Goal: Task Accomplishment & Management: Complete application form

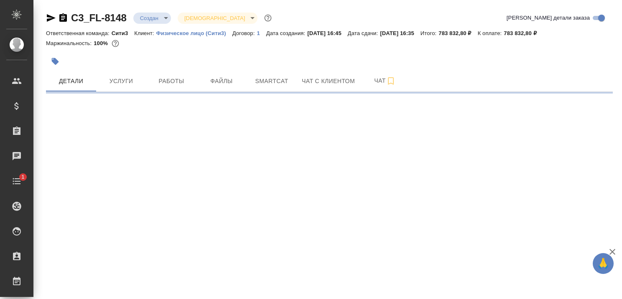
select select "RU"
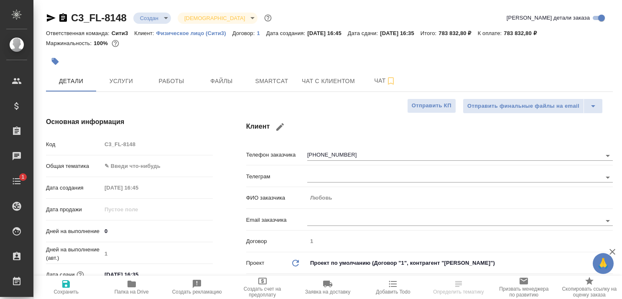
type textarea "x"
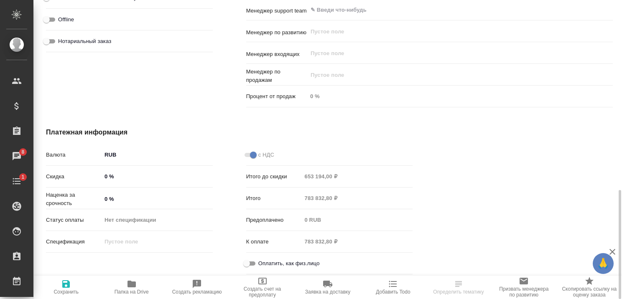
scroll to position [312, 0]
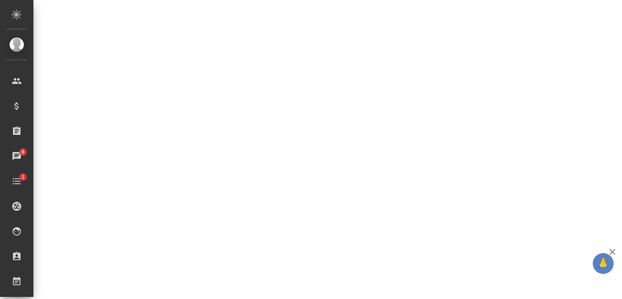
select select "RU"
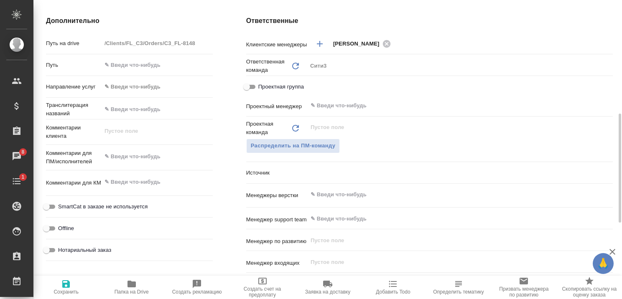
type textarea "x"
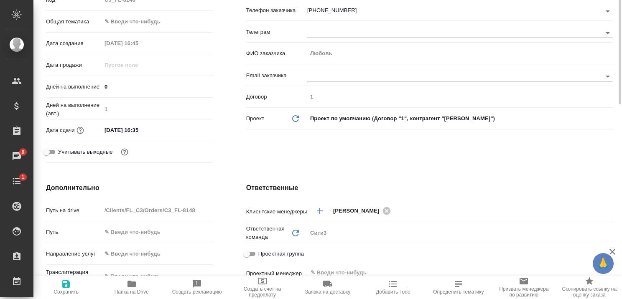
scroll to position [0, 0]
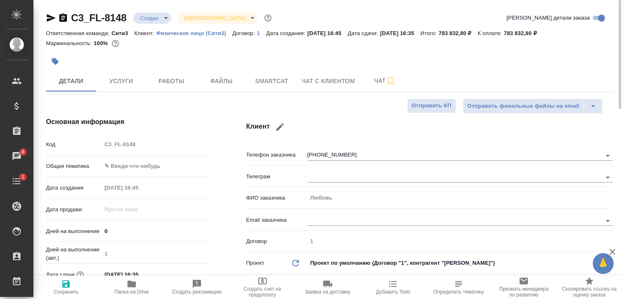
type textarea "x"
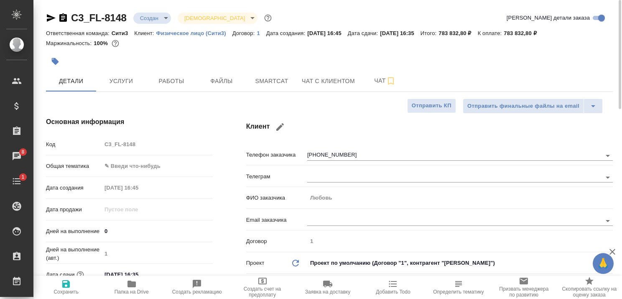
type textarea "x"
click at [127, 83] on span "Услуги" at bounding box center [121, 81] width 40 height 10
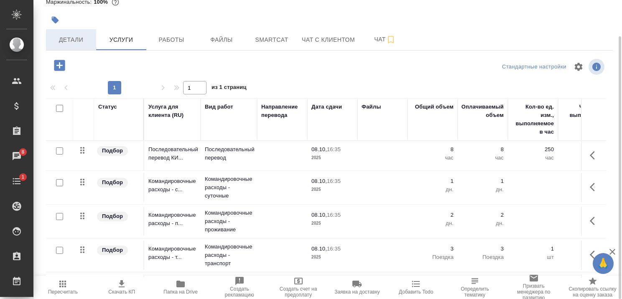
click at [72, 40] on span "Детали" at bounding box center [71, 40] width 40 height 10
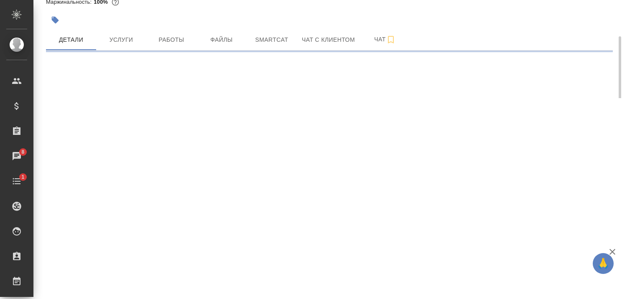
select select "RU"
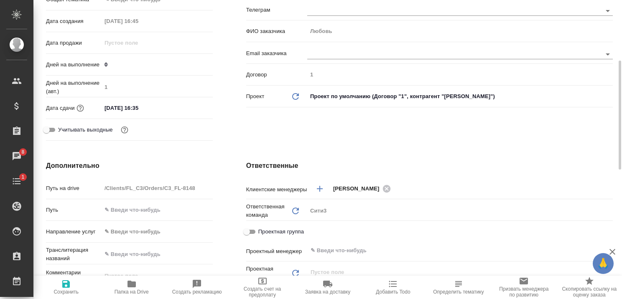
type textarea "x"
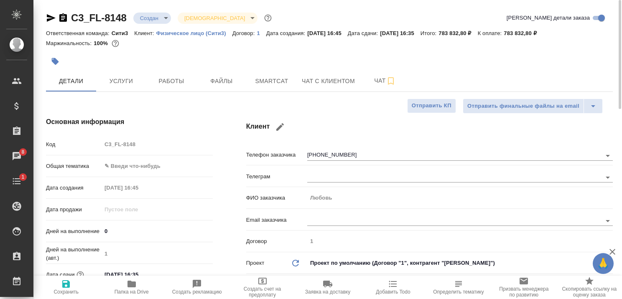
type textarea "x"
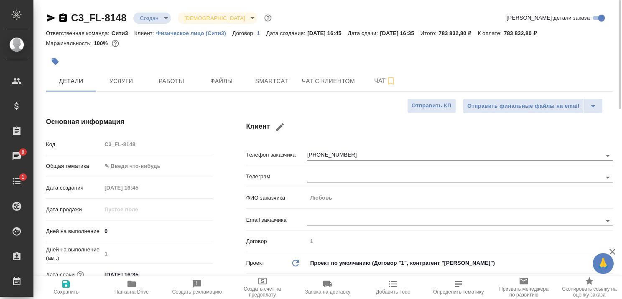
type textarea "x"
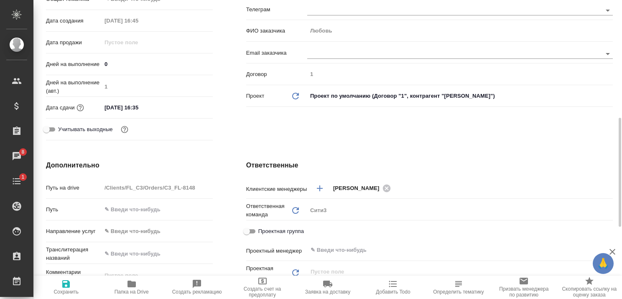
scroll to position [209, 0]
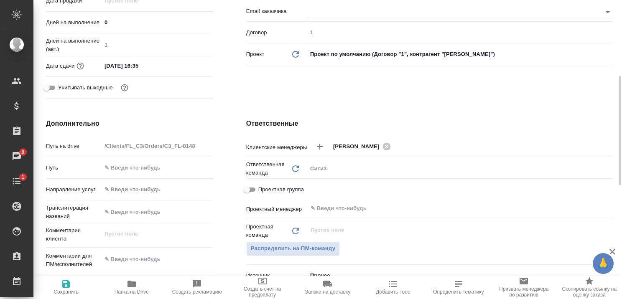
type textarea "x"
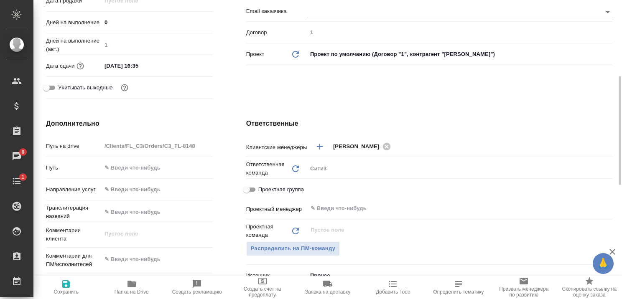
type textarea "x"
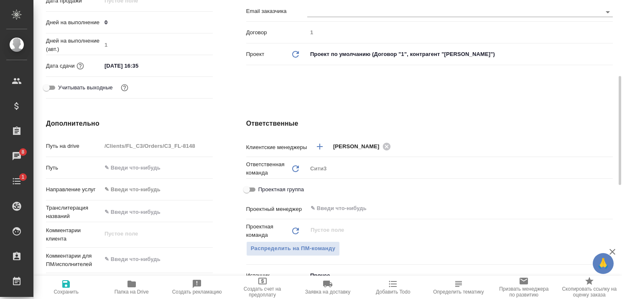
type textarea "x"
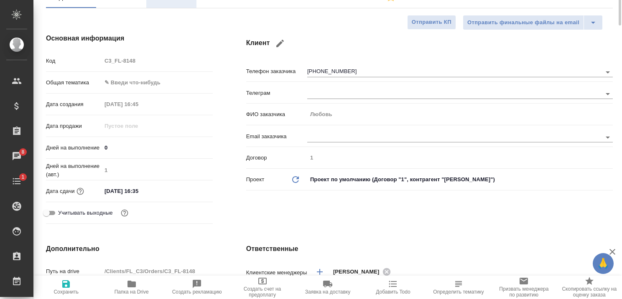
scroll to position [0, 0]
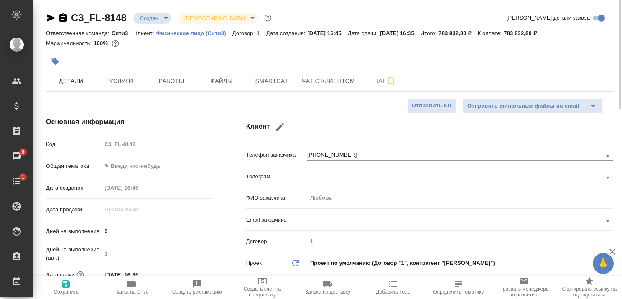
type textarea "x"
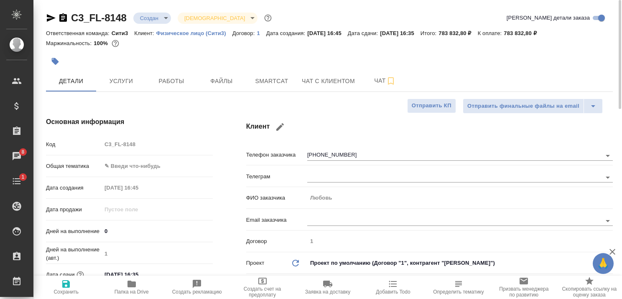
type textarea "x"
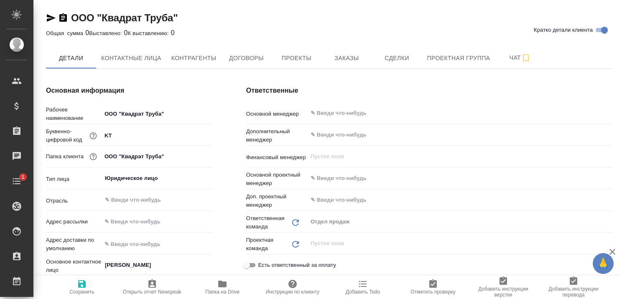
type textarea "x"
click at [137, 57] on span "Контактные лица" at bounding box center [131, 58] width 60 height 10
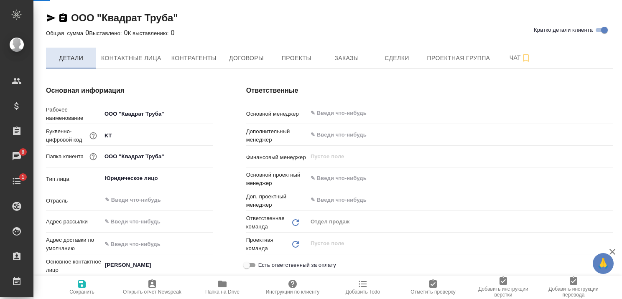
select select "RU"
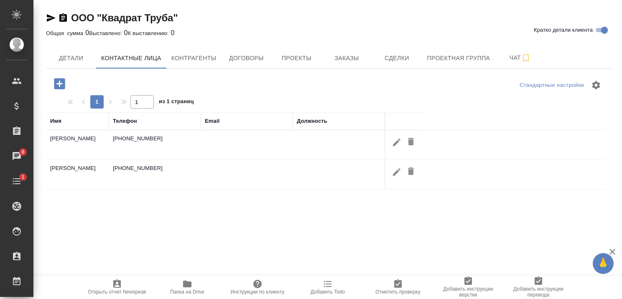
click at [72, 57] on span "Детали" at bounding box center [71, 58] width 40 height 10
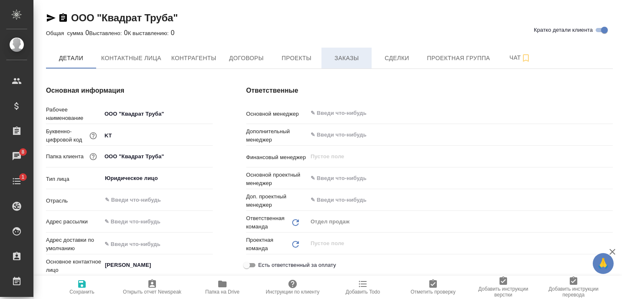
click at [347, 61] on span "Заказы" at bounding box center [346, 58] width 40 height 10
type textarea "x"
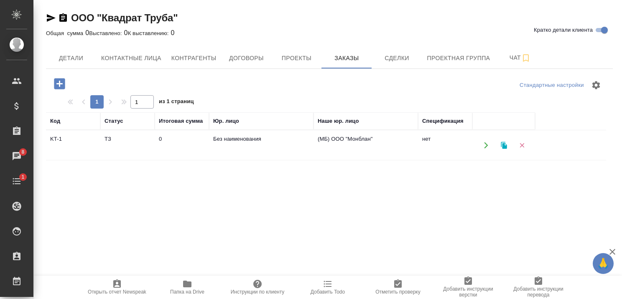
click at [110, 140] on td "ТЗ" at bounding box center [127, 145] width 54 height 29
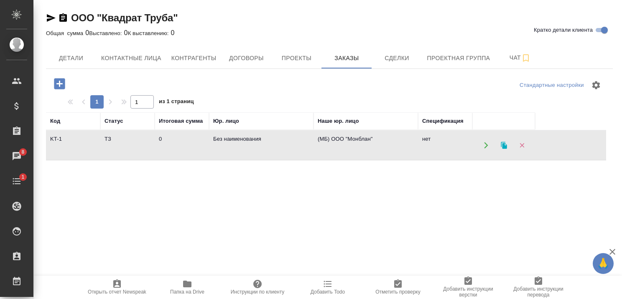
click at [110, 140] on td "ТЗ" at bounding box center [127, 145] width 54 height 29
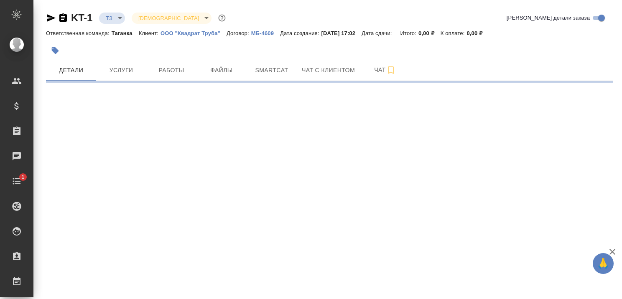
select select "RU"
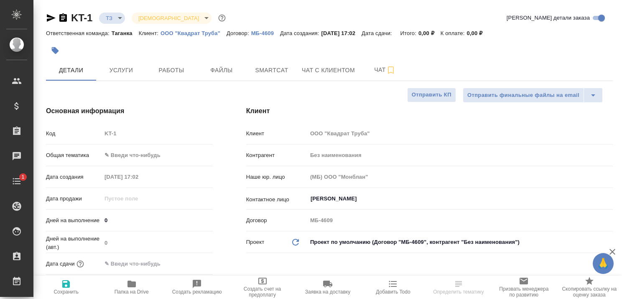
type textarea "x"
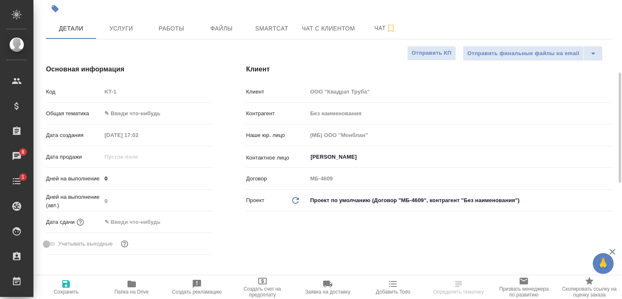
scroll to position [125, 0]
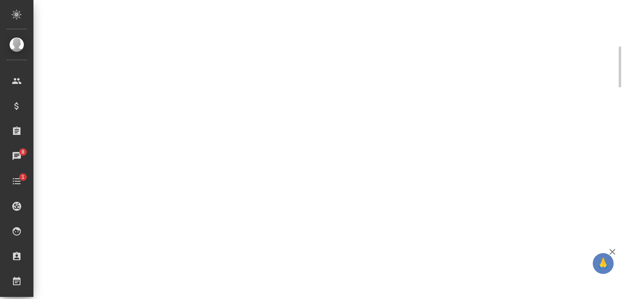
select select "RU"
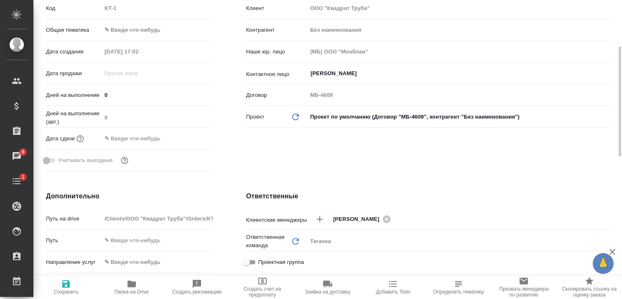
type textarea "x"
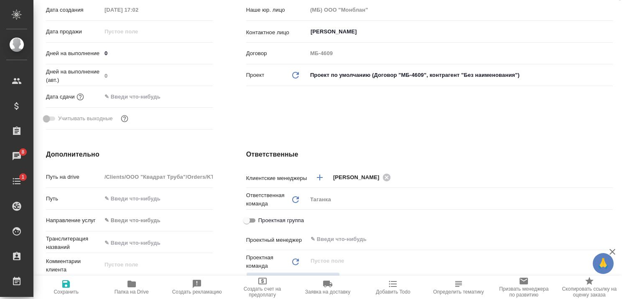
scroll to position [0, 0]
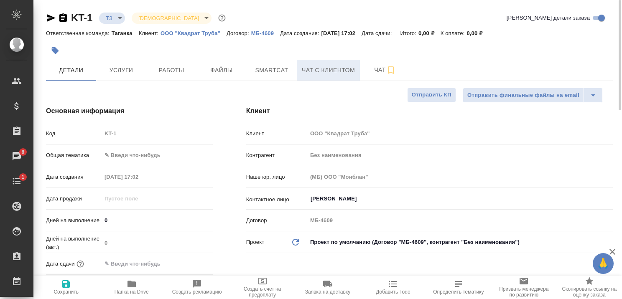
click at [328, 70] on span "Чат с клиентом" at bounding box center [328, 70] width 53 height 10
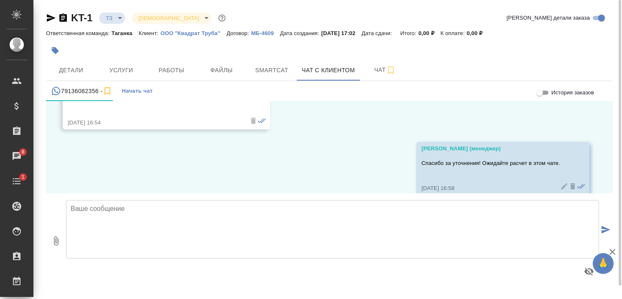
scroll to position [625, 0]
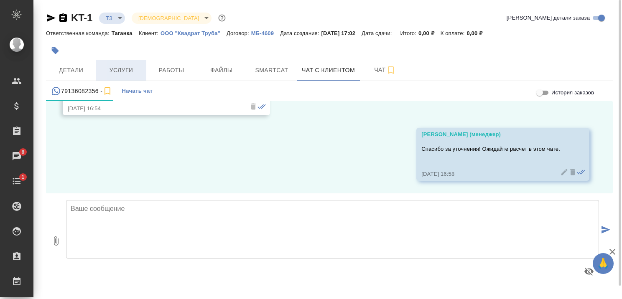
click at [107, 72] on span "Услуги" at bounding box center [121, 70] width 40 height 10
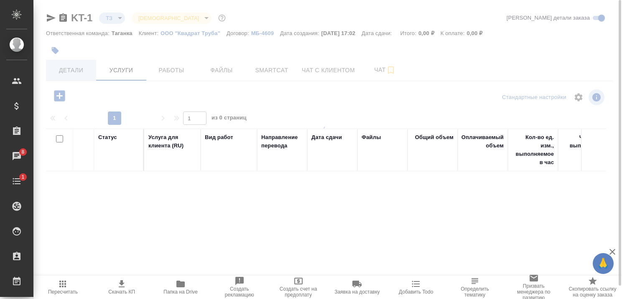
click at [68, 69] on div at bounding box center [327, 149] width 588 height 299
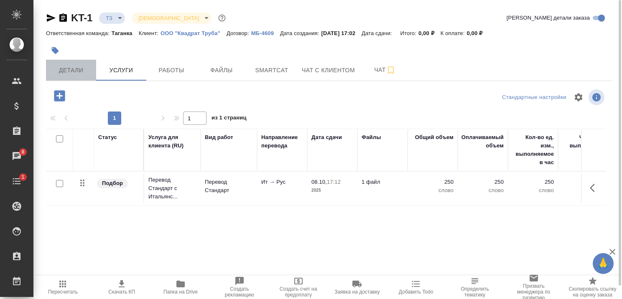
click at [68, 69] on span "Детали" at bounding box center [71, 70] width 40 height 10
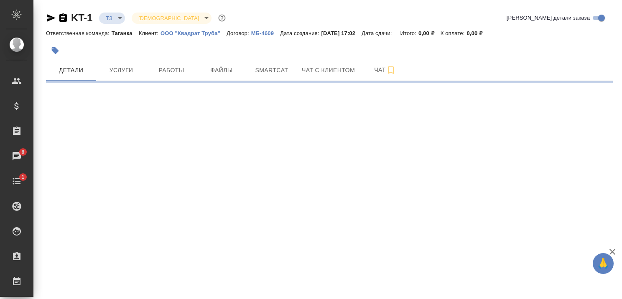
select select "RU"
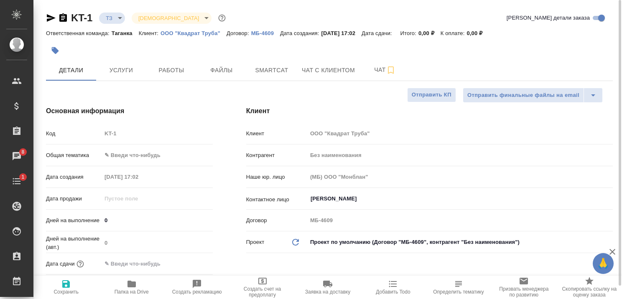
type textarea "x"
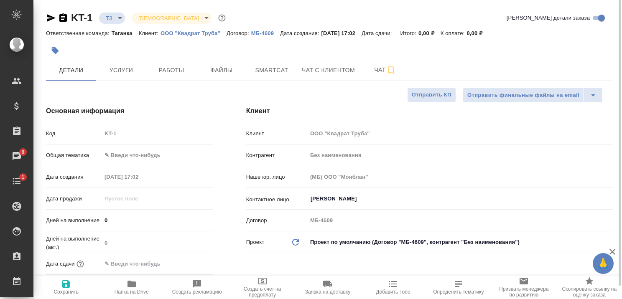
type textarea "x"
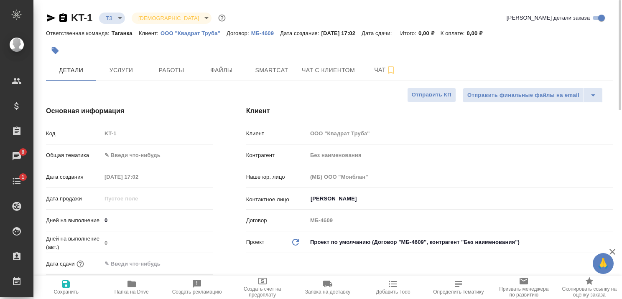
type textarea "x"
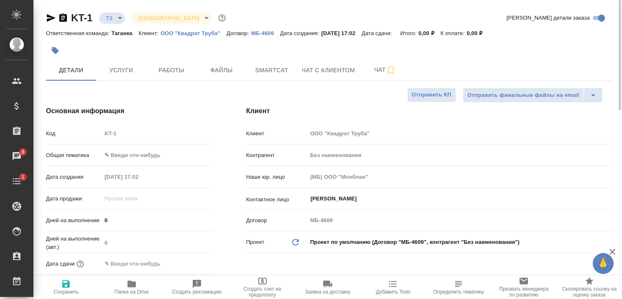
type textarea "x"
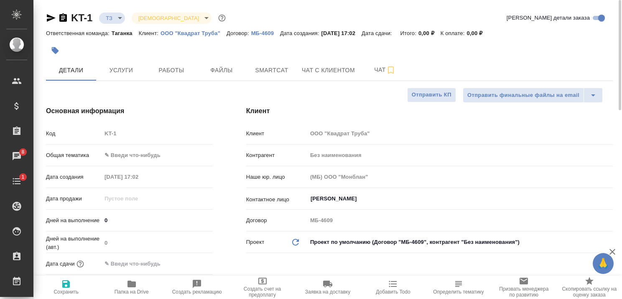
type textarea "x"
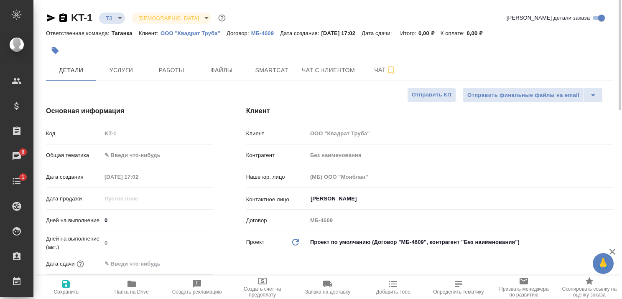
type textarea "x"
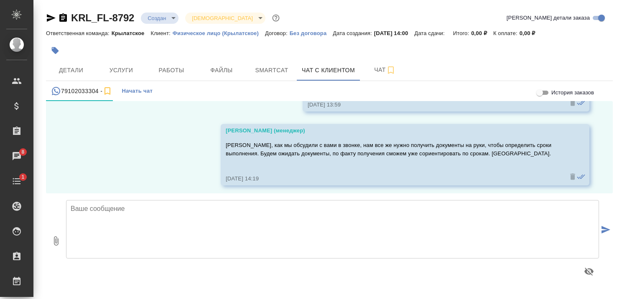
scroll to position [86, 0]
